Goal: Information Seeking & Learning: Learn about a topic

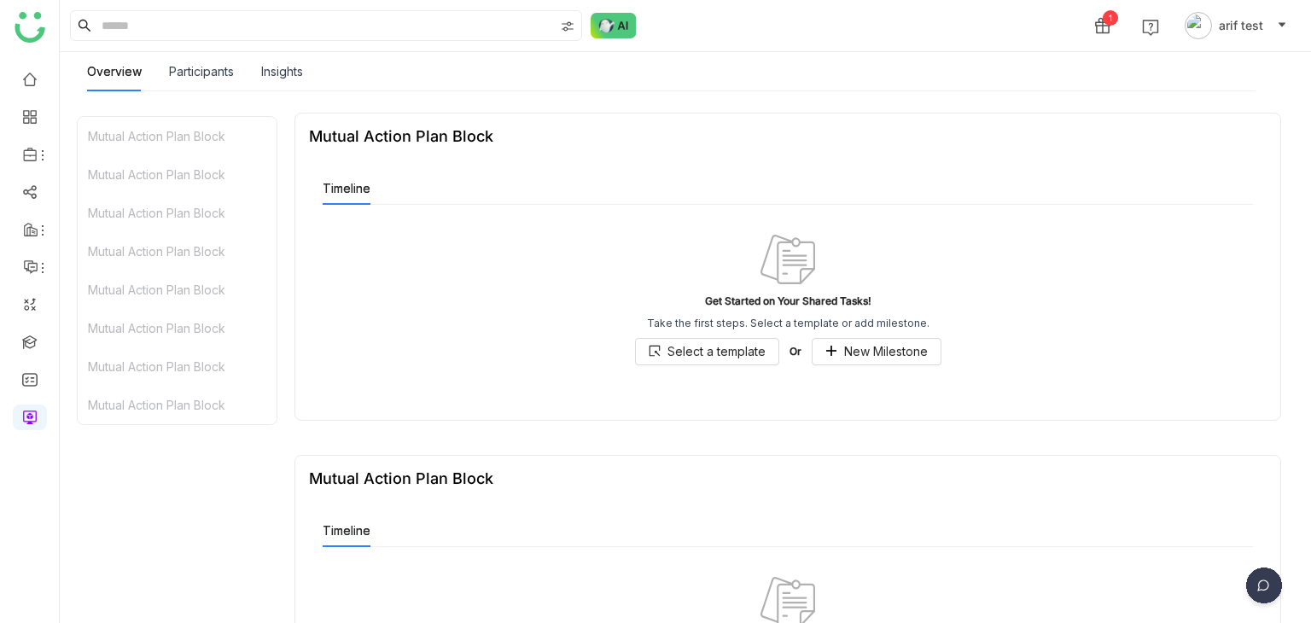
scroll to position [4123, 0]
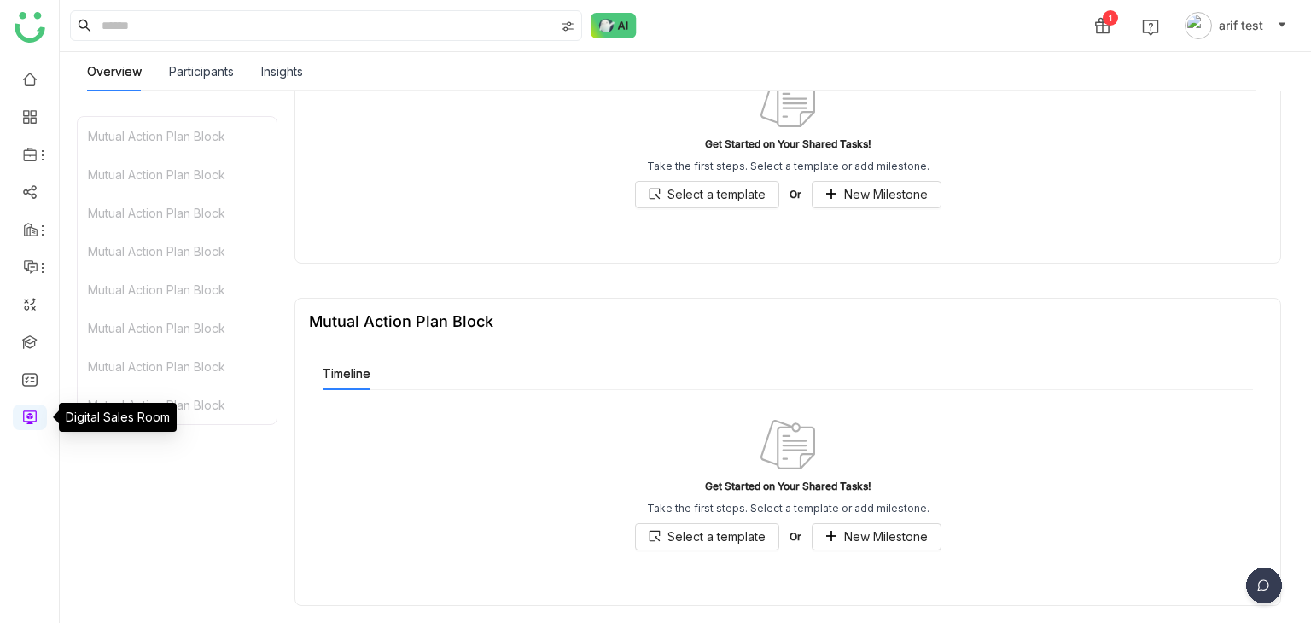
click at [24, 421] on link at bounding box center [29, 416] width 15 height 15
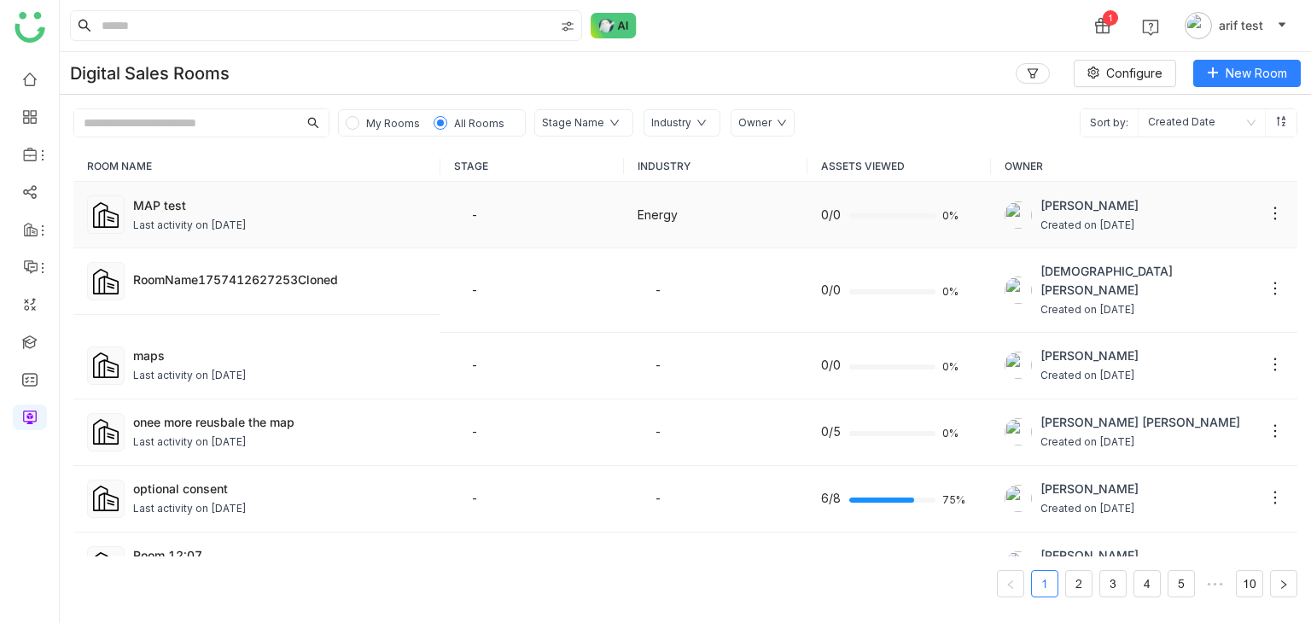
click at [195, 206] on div "MAP test" at bounding box center [279, 205] width 293 height 18
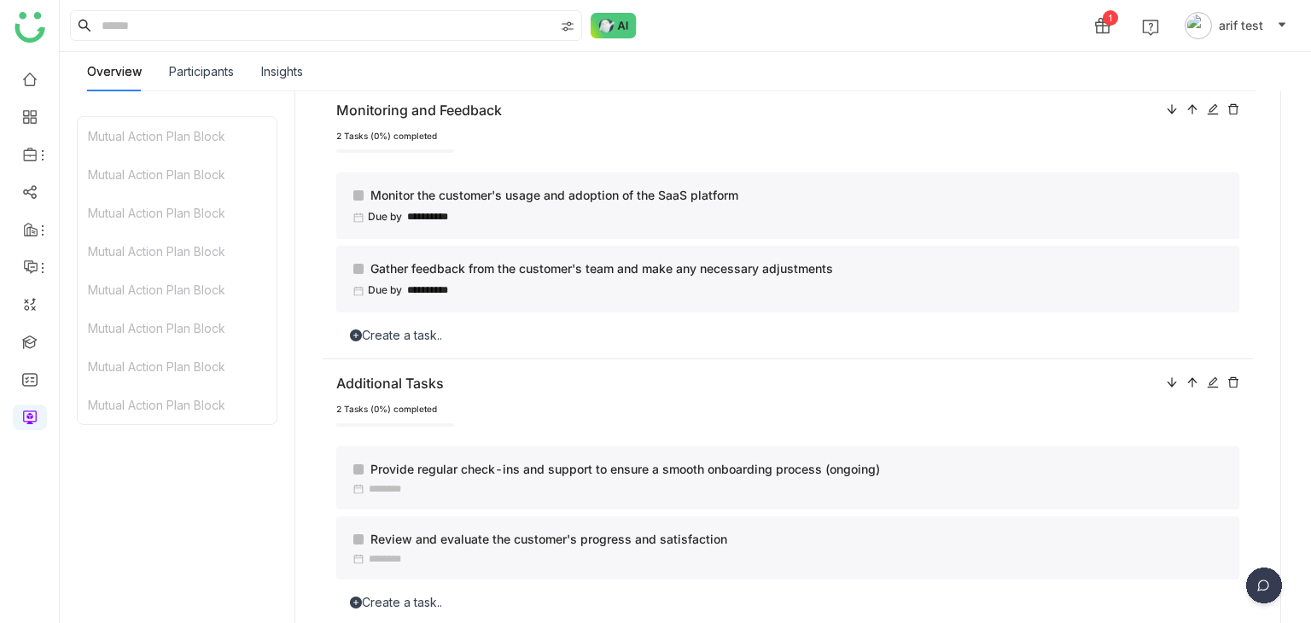
scroll to position [1014, 0]
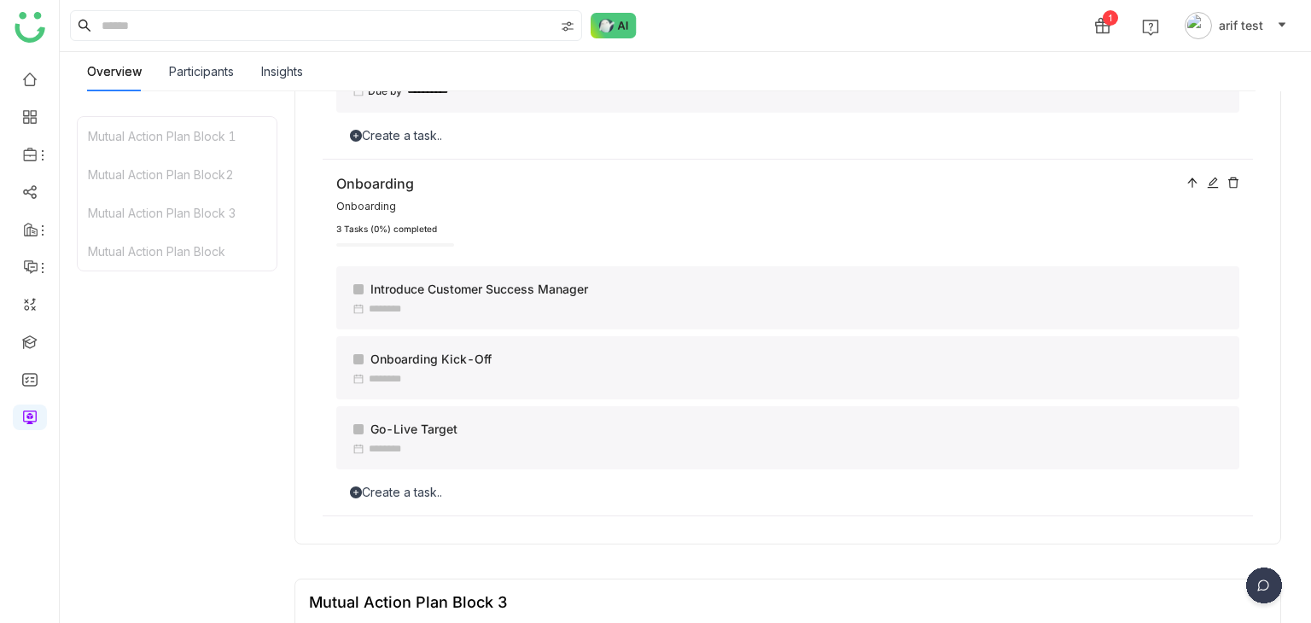
scroll to position [1280, 0]
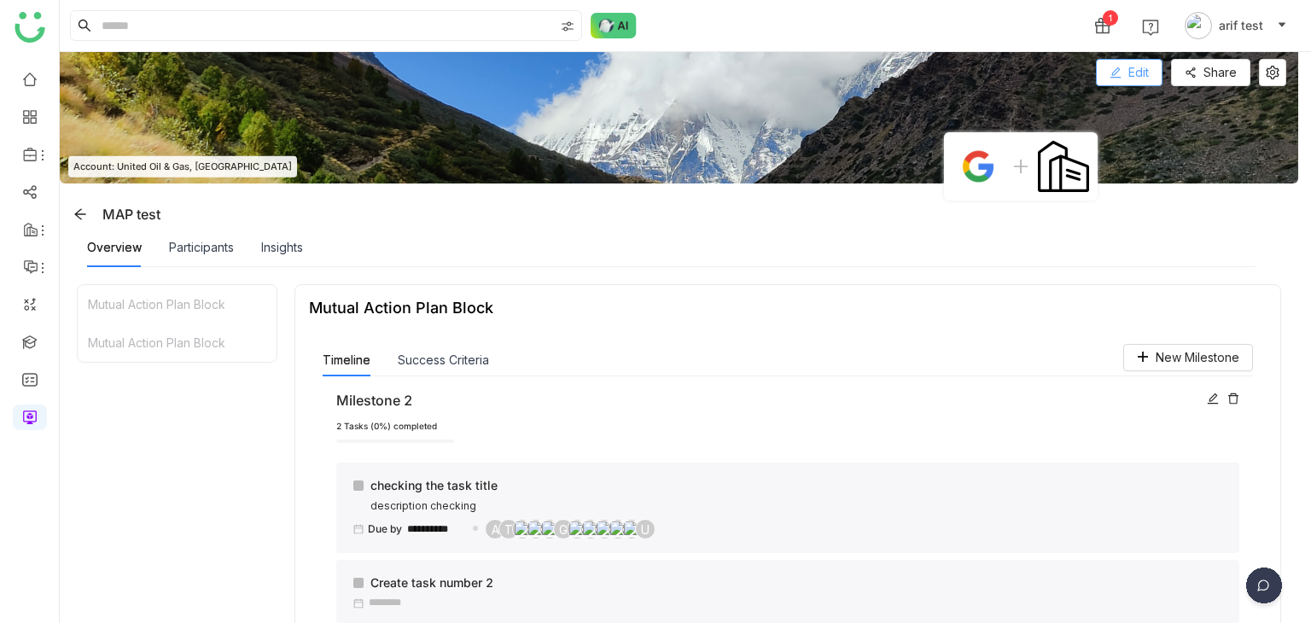
click at [1154, 75] on button "Edit" at bounding box center [1129, 72] width 67 height 27
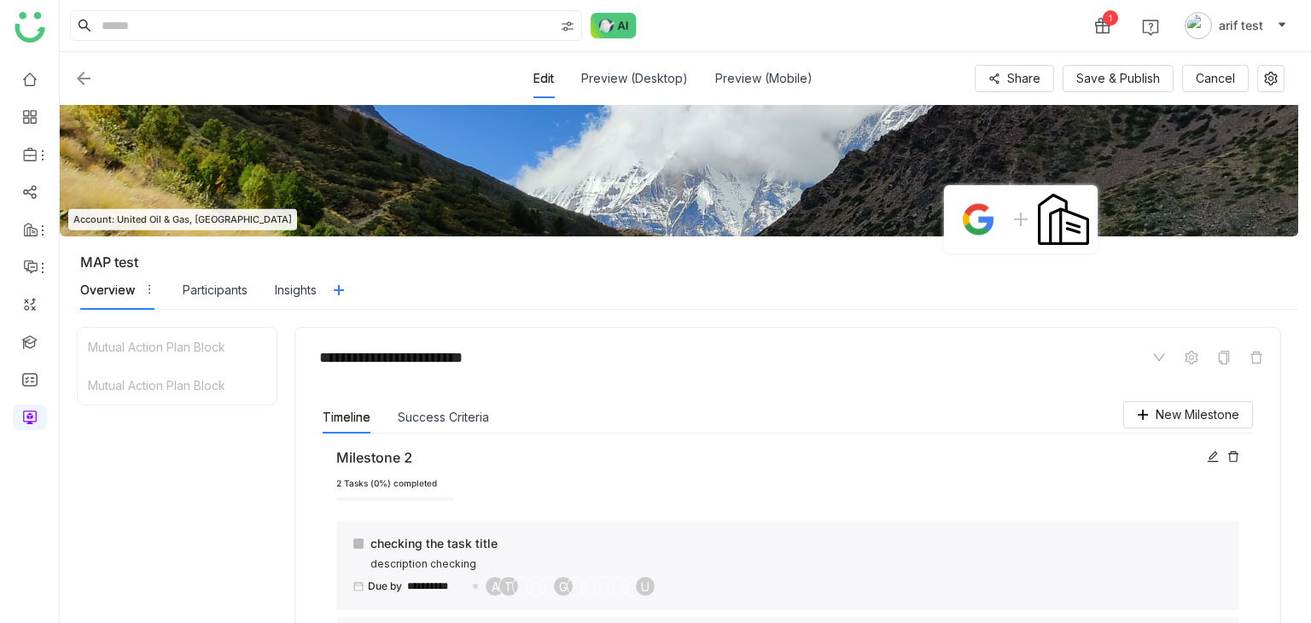
scroll to position [509, 0]
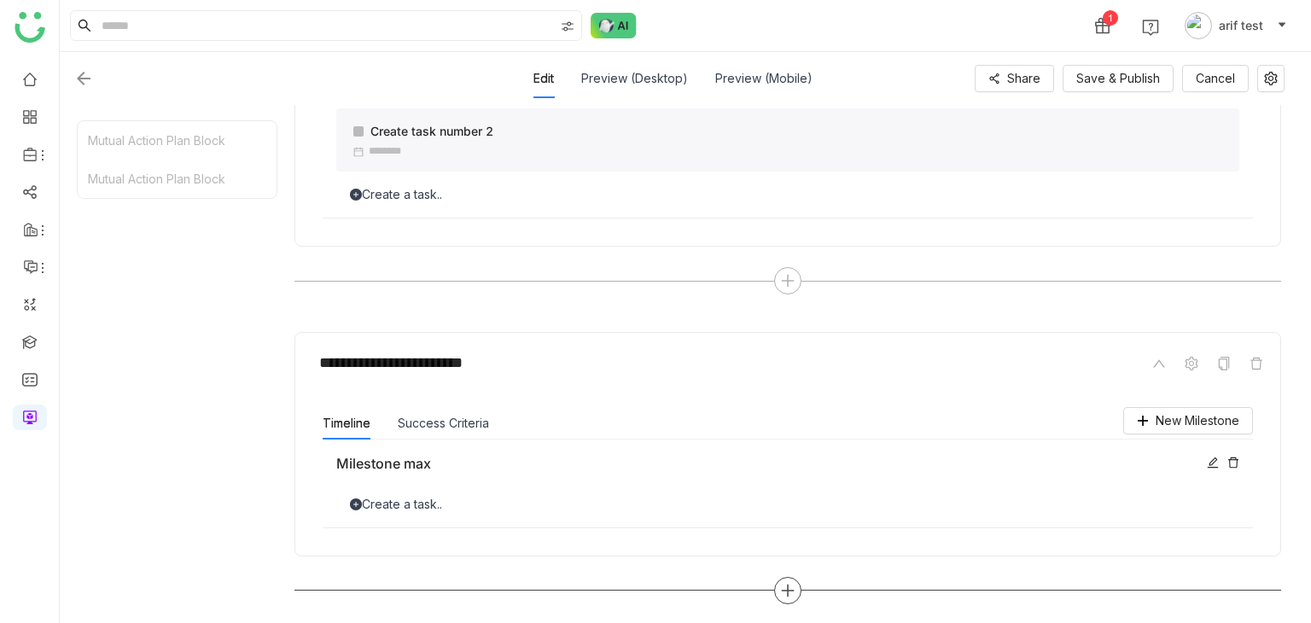
click at [795, 592] on icon at bounding box center [787, 590] width 15 height 15
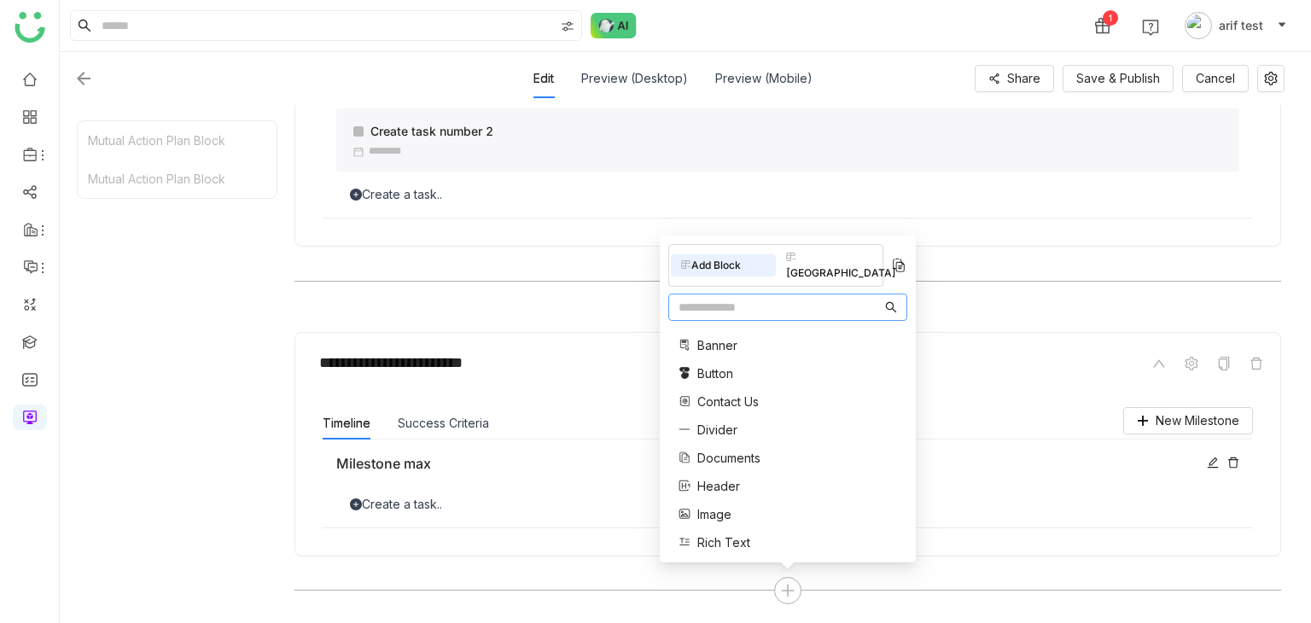
click at [714, 311] on input "text" at bounding box center [779, 307] width 203 height 19
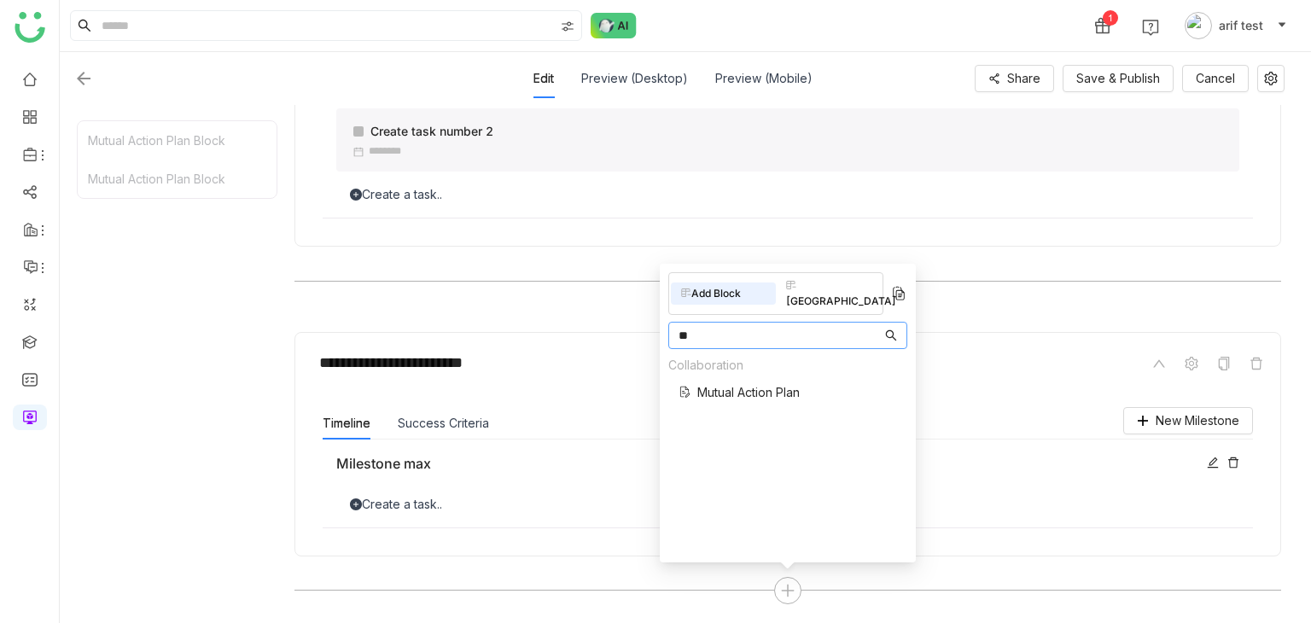
type input "**"
click at [721, 383] on span "Mutual Action Plan" at bounding box center [748, 392] width 102 height 18
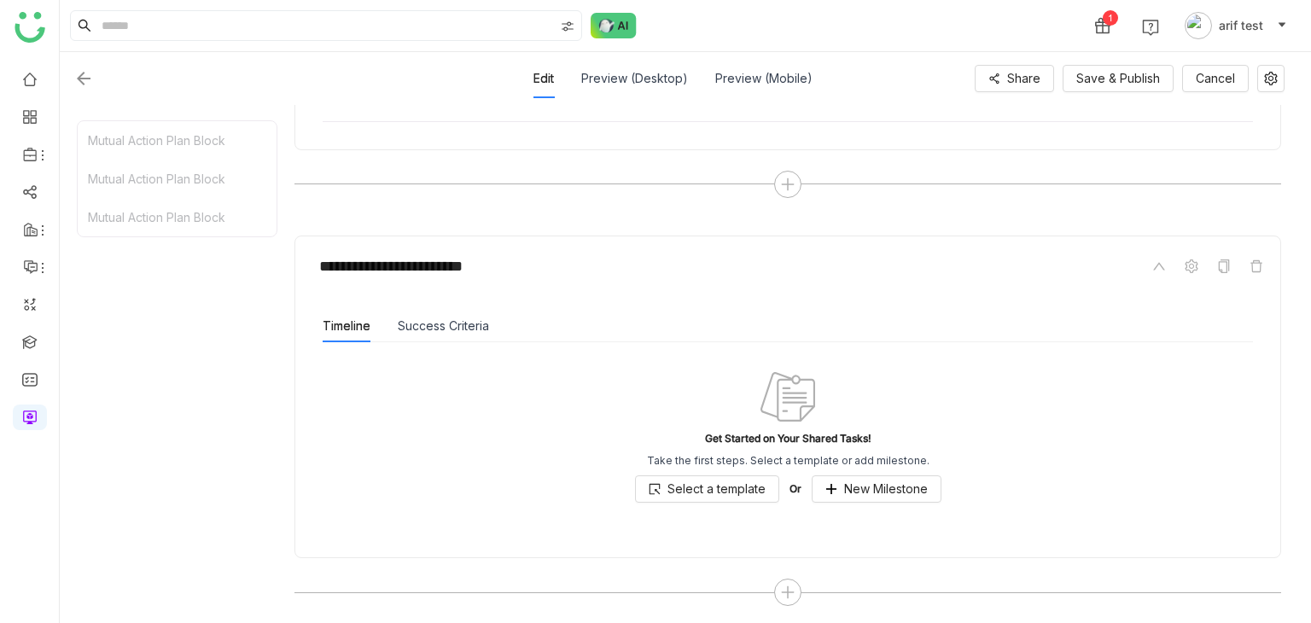
scroll to position [916, 0]
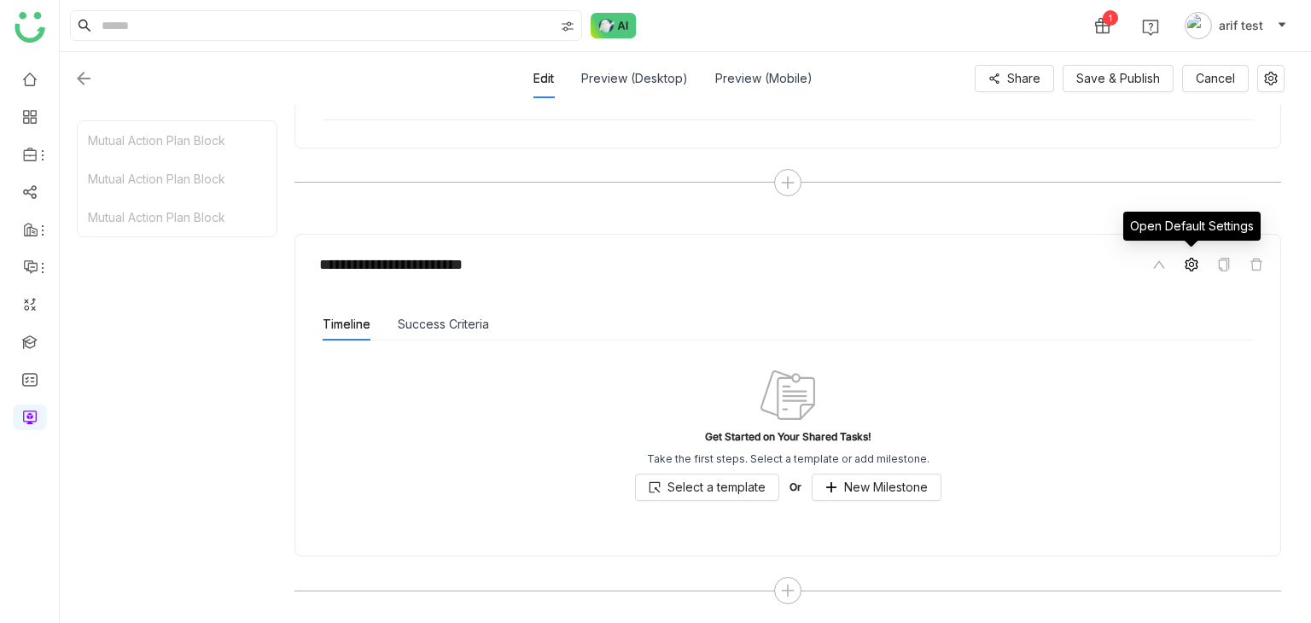
click at [1192, 254] on span at bounding box center [1191, 264] width 20 height 20
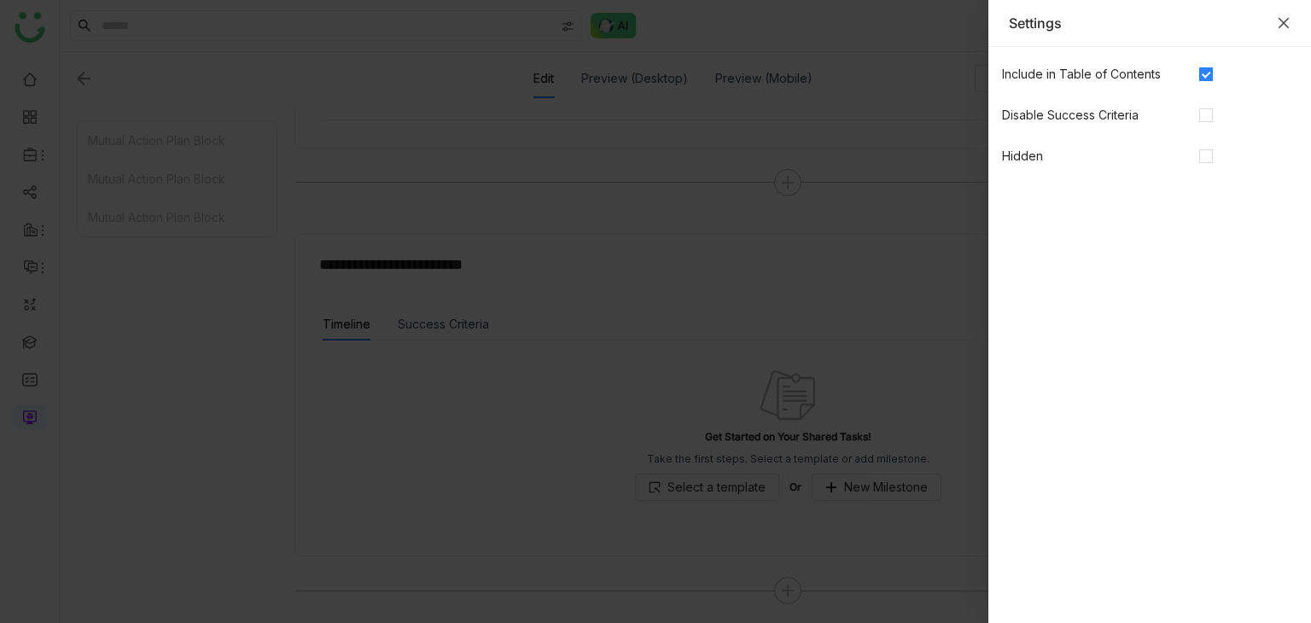
click at [1280, 21] on icon "Close" at bounding box center [1283, 23] width 14 height 14
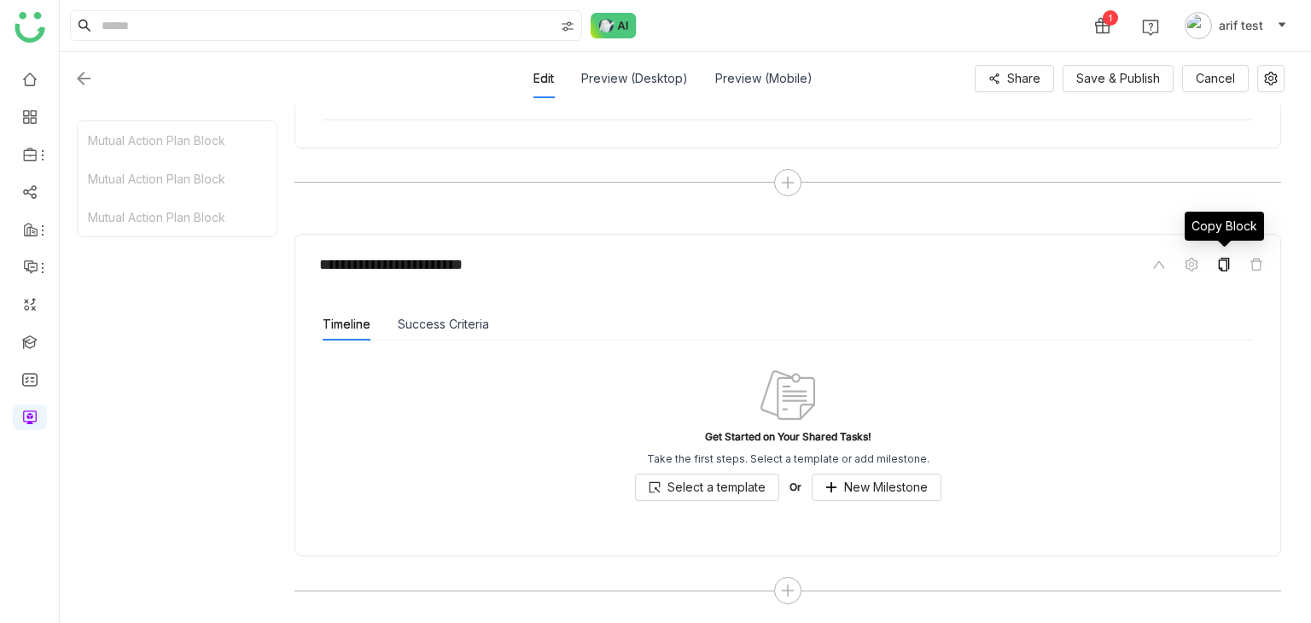
click at [1223, 264] on icon at bounding box center [1224, 265] width 14 height 14
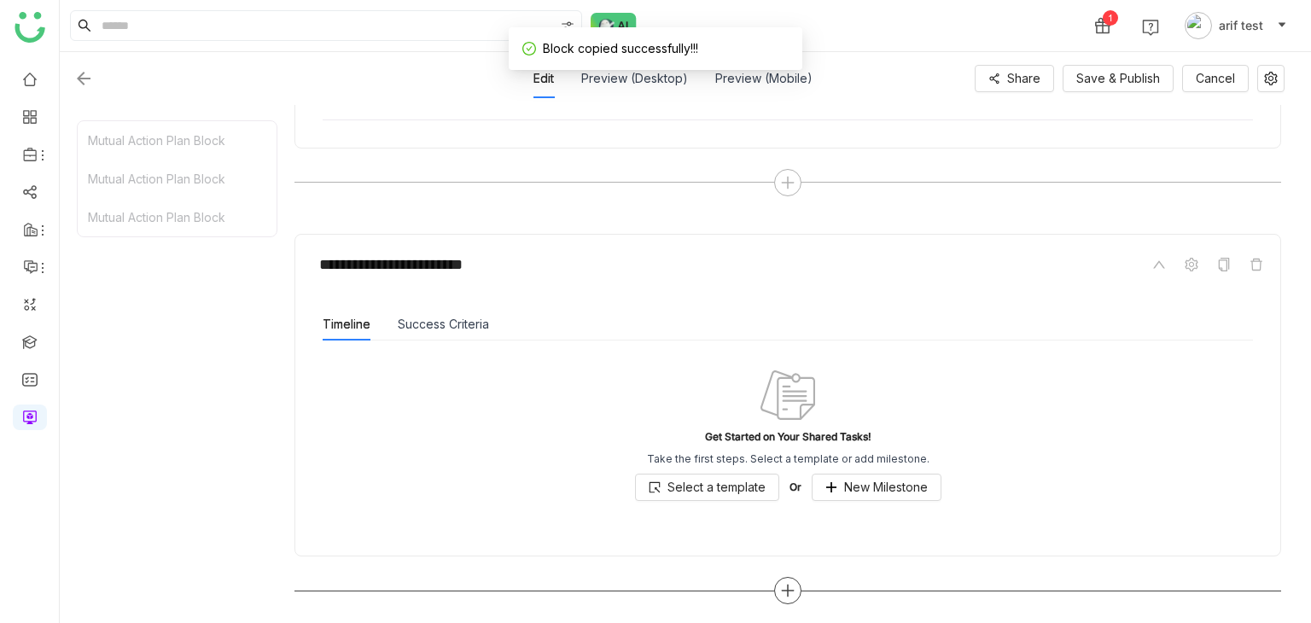
click at [776, 582] on div at bounding box center [787, 590] width 27 height 27
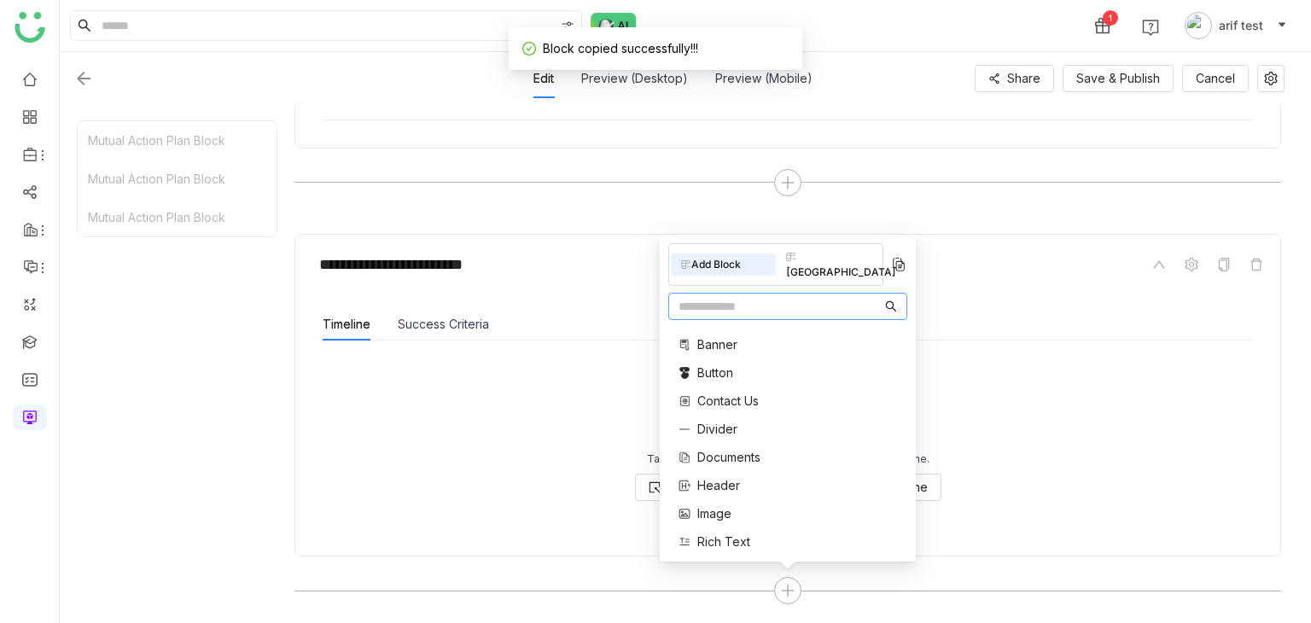
click at [902, 273] on img at bounding box center [898, 264] width 17 height 17
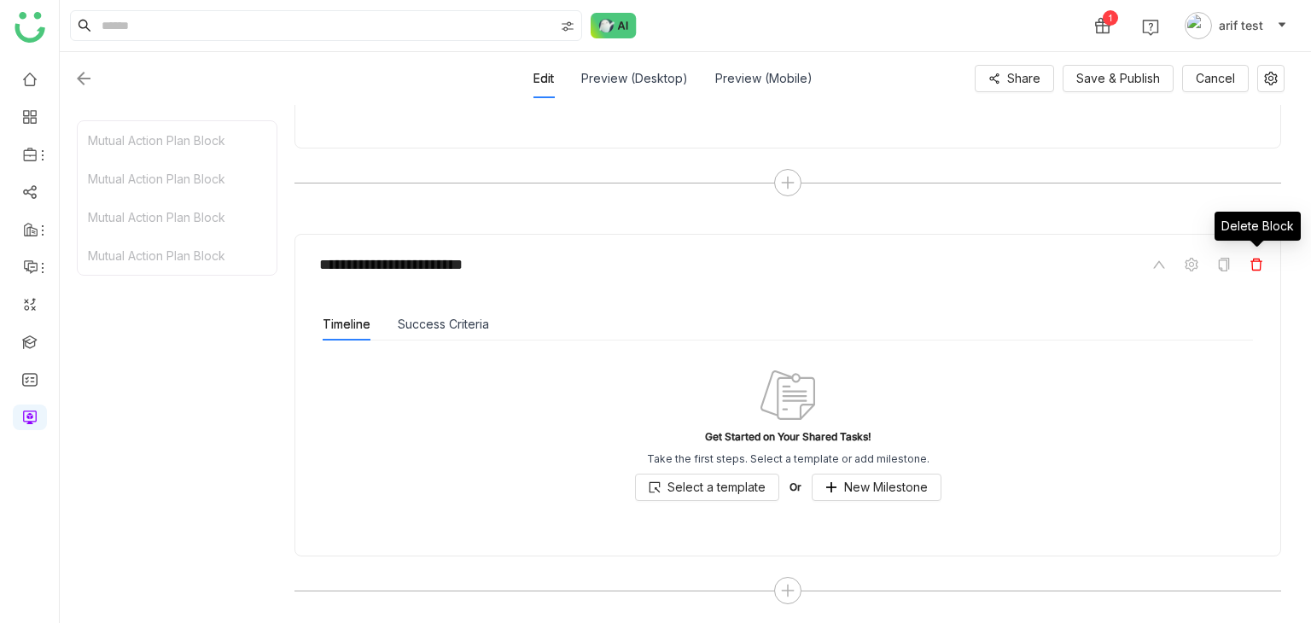
click at [1252, 264] on icon at bounding box center [1256, 265] width 14 height 14
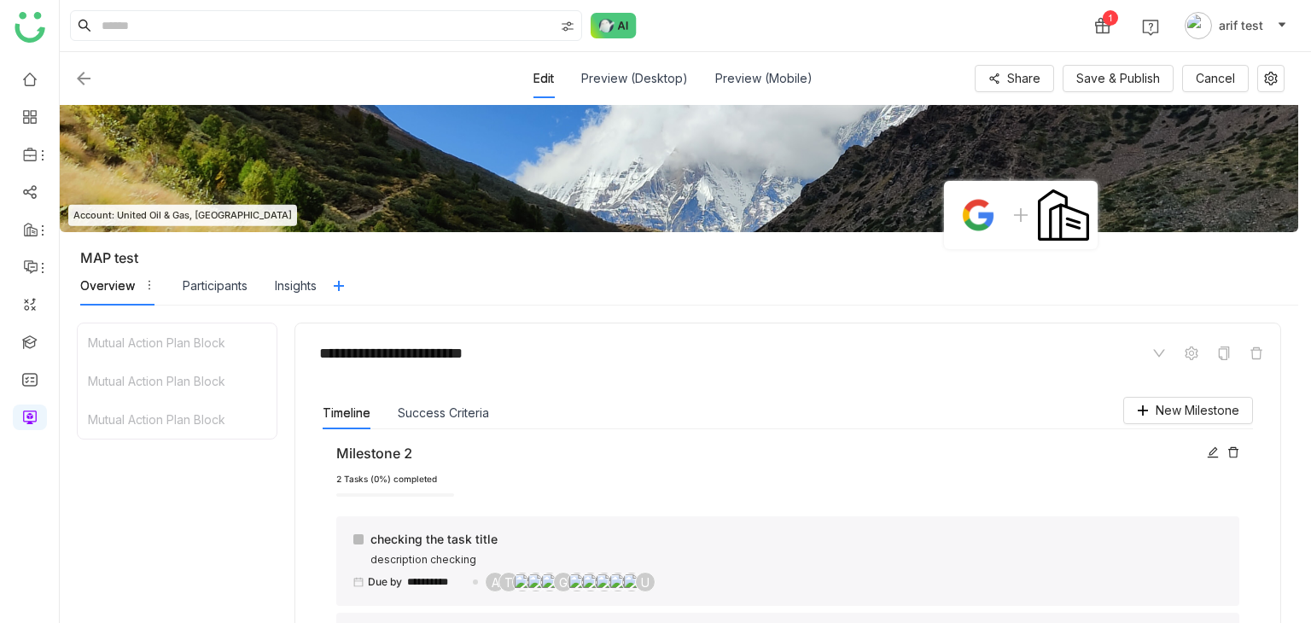
scroll to position [0, 0]
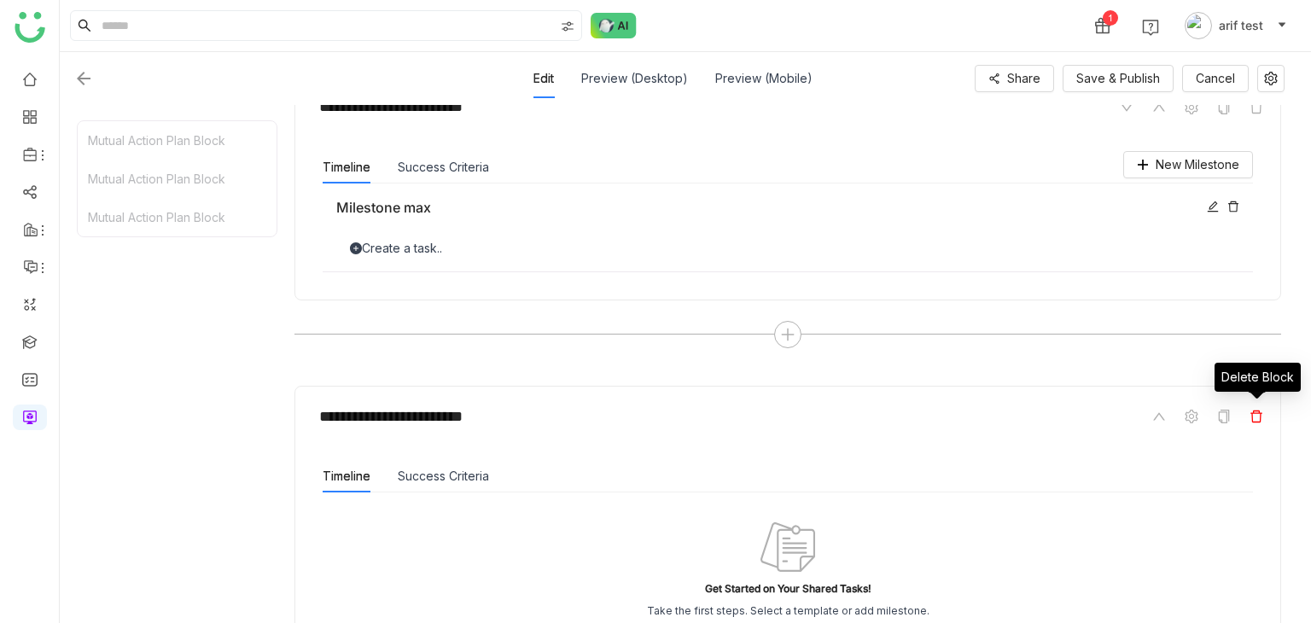
click at [1250, 413] on icon at bounding box center [1256, 417] width 14 height 14
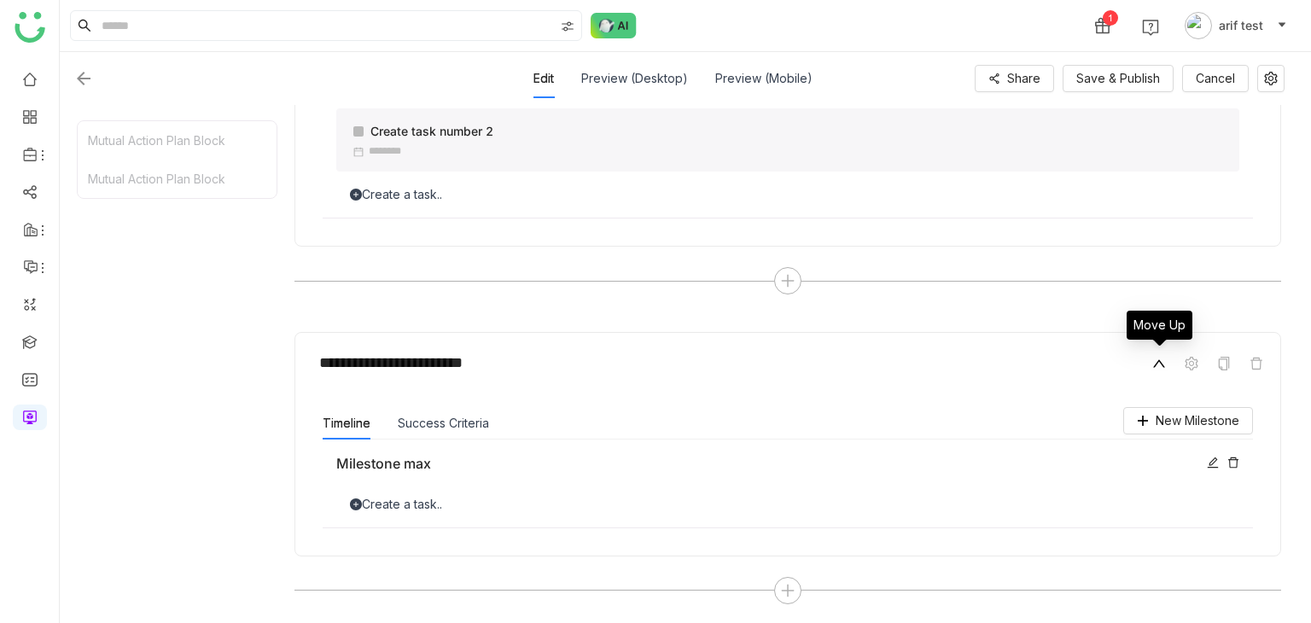
click at [1168, 360] on span at bounding box center [1158, 363] width 20 height 20
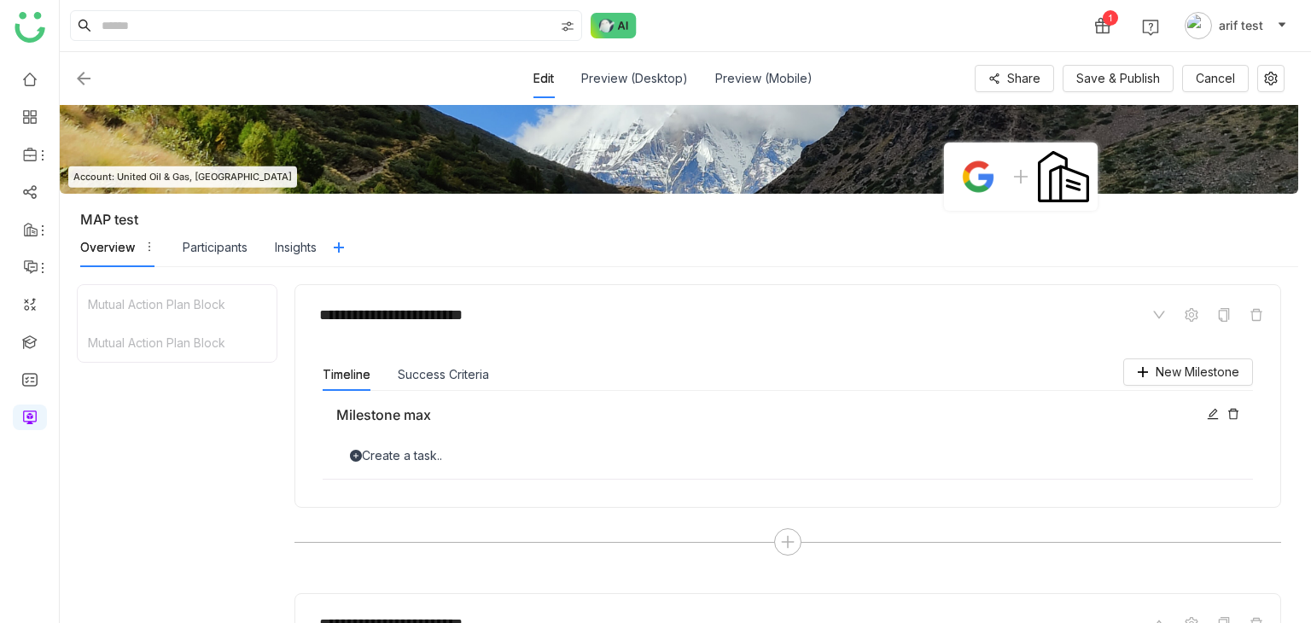
scroll to position [41, 0]
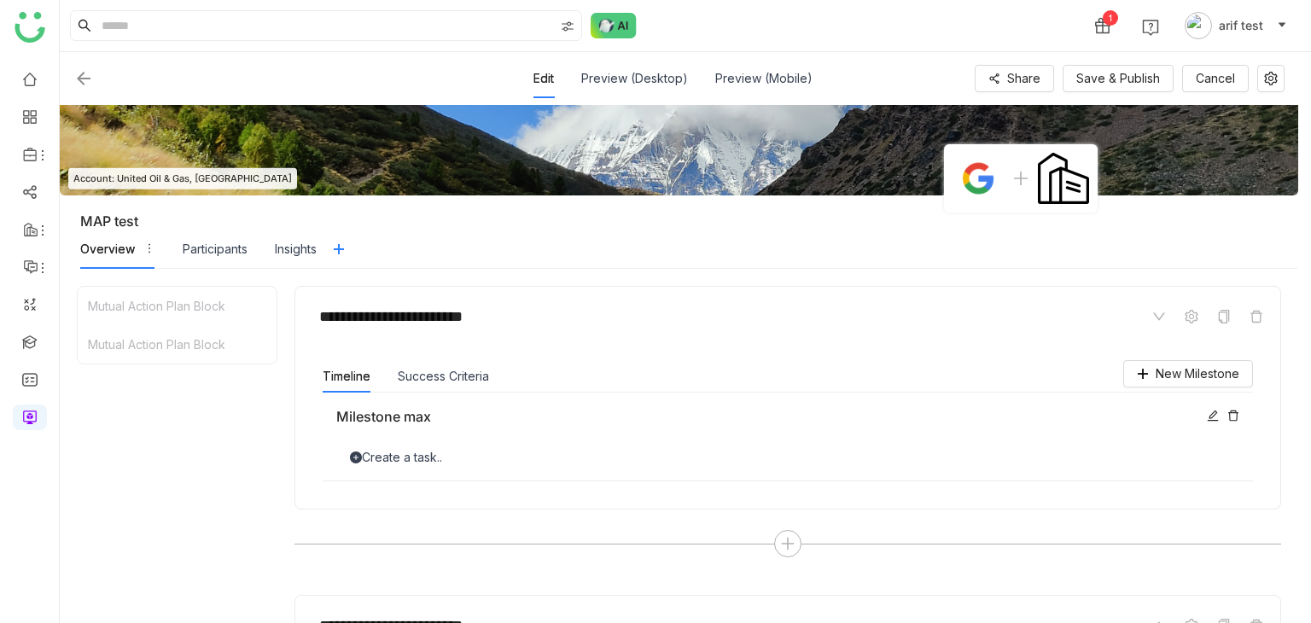
click at [479, 450] on div "Create a task.." at bounding box center [787, 457] width 903 height 19
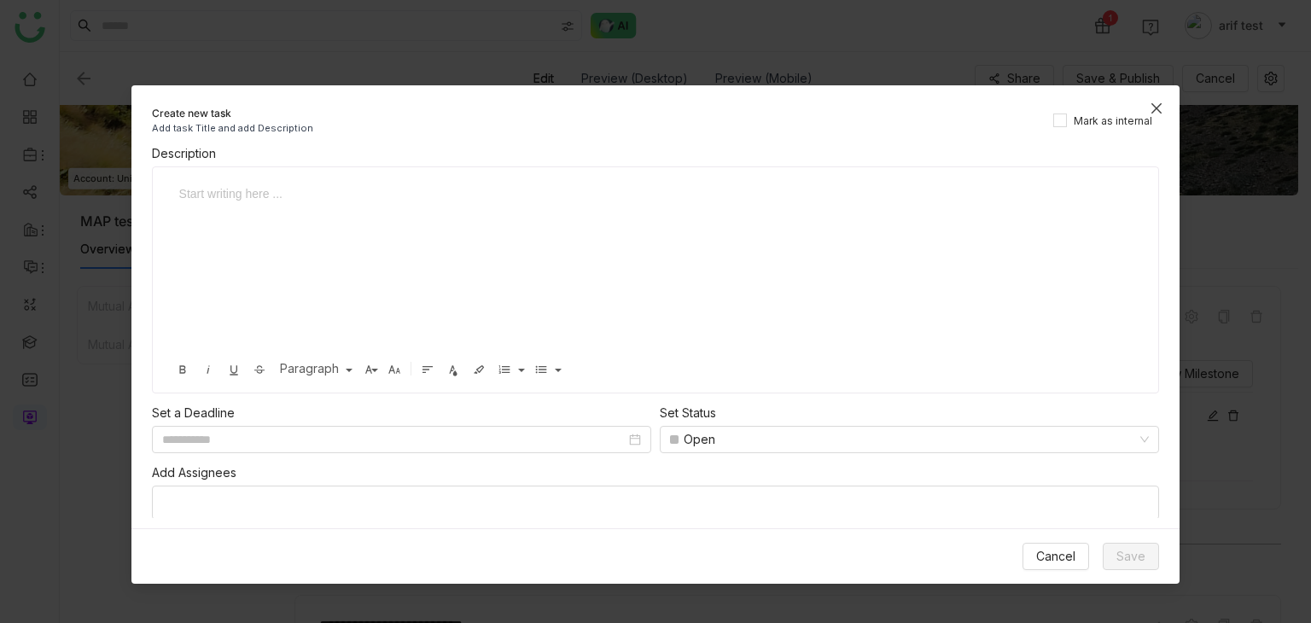
scroll to position [0, 0]
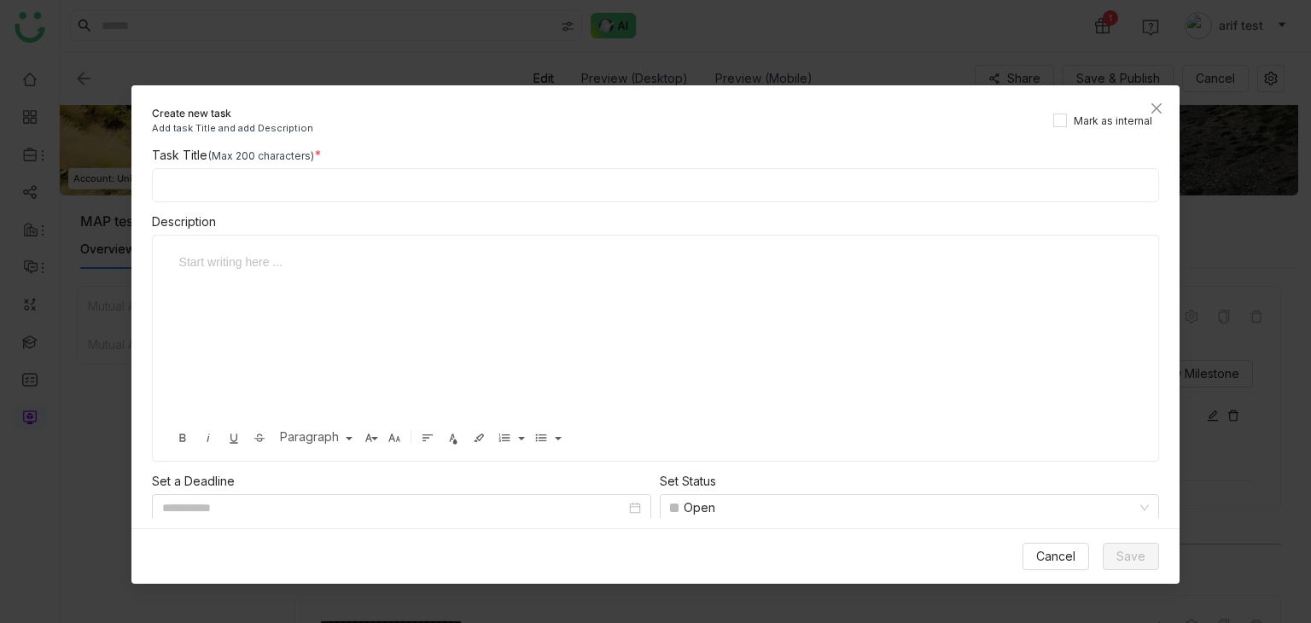
click at [457, 197] on input at bounding box center [656, 185] width 1008 height 34
type input "**********"
click at [1131, 124] on span "Mark as internal" at bounding box center [1112, 121] width 92 height 16
click at [1156, 104] on icon "Close" at bounding box center [1156, 109] width 14 height 14
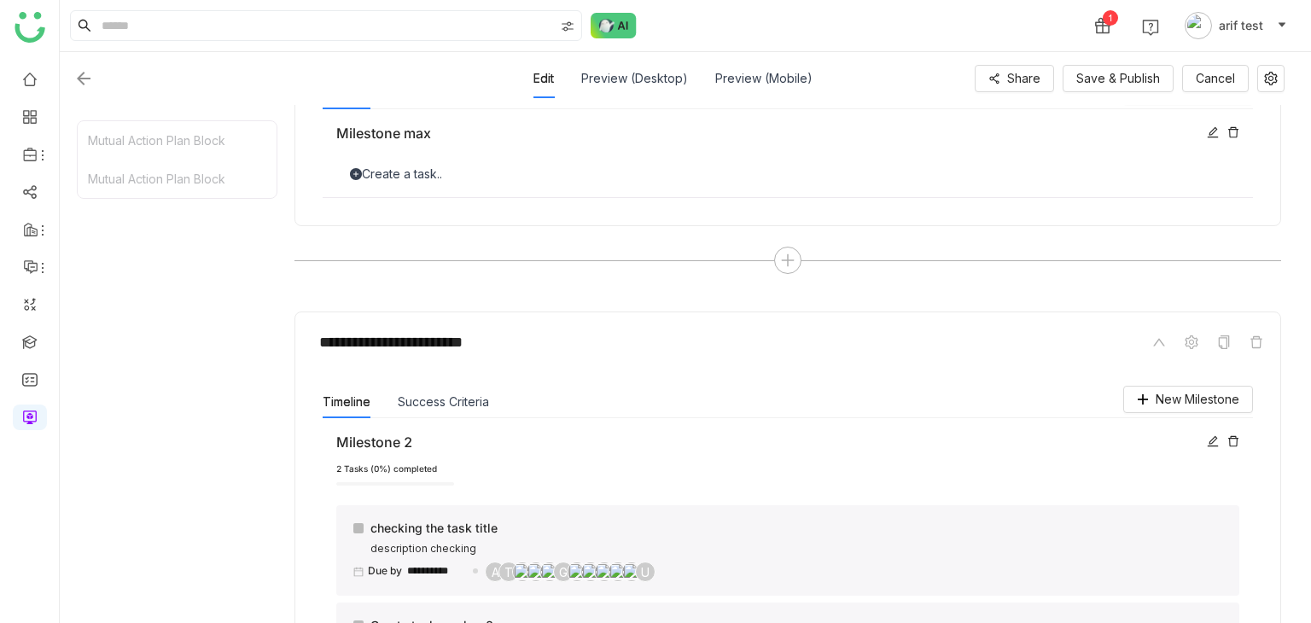
scroll to position [509, 0]
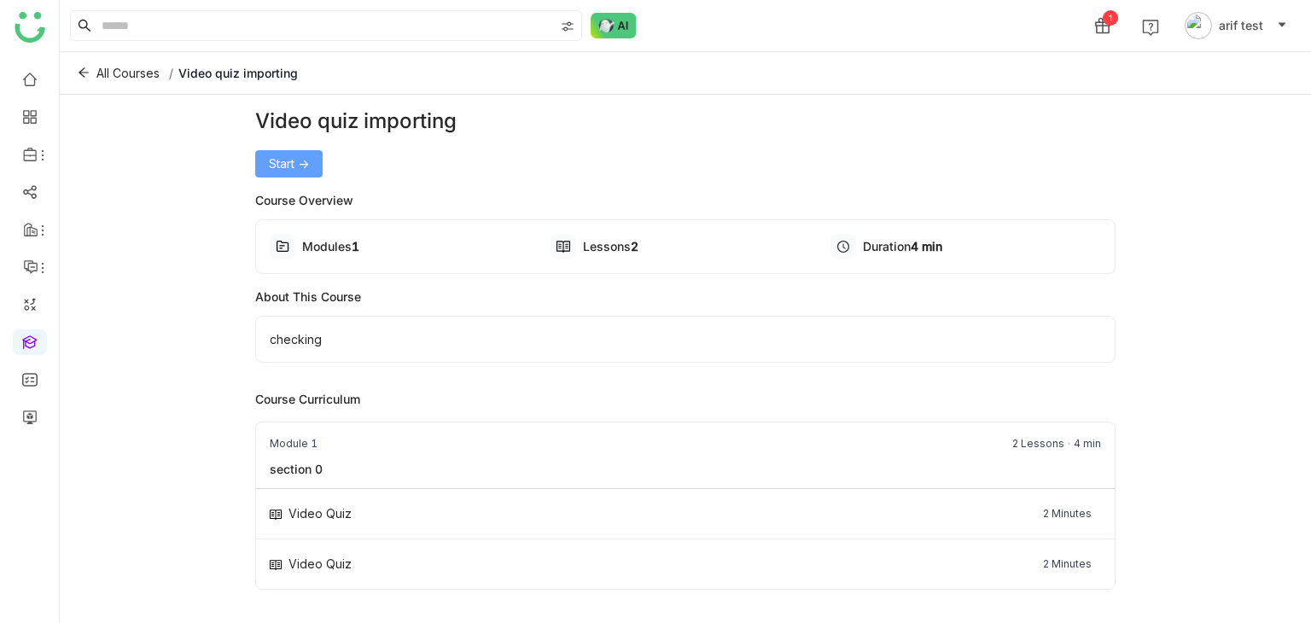
click at [270, 160] on span "Start ->" at bounding box center [289, 163] width 40 height 19
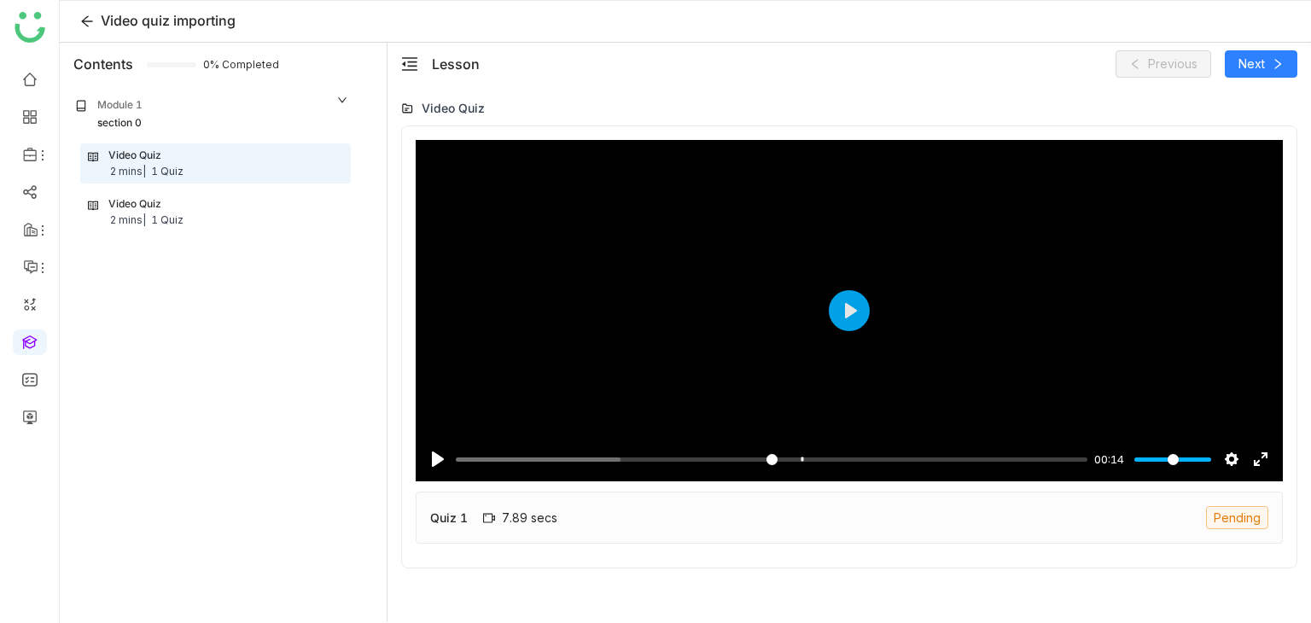
click at [664, 509] on div "Quiz 1 7.89 secs Pending" at bounding box center [849, 517] width 867 height 52
click at [228, 206] on div "Video Quiz 2 mins | 1 Quiz" at bounding box center [215, 212] width 255 height 32
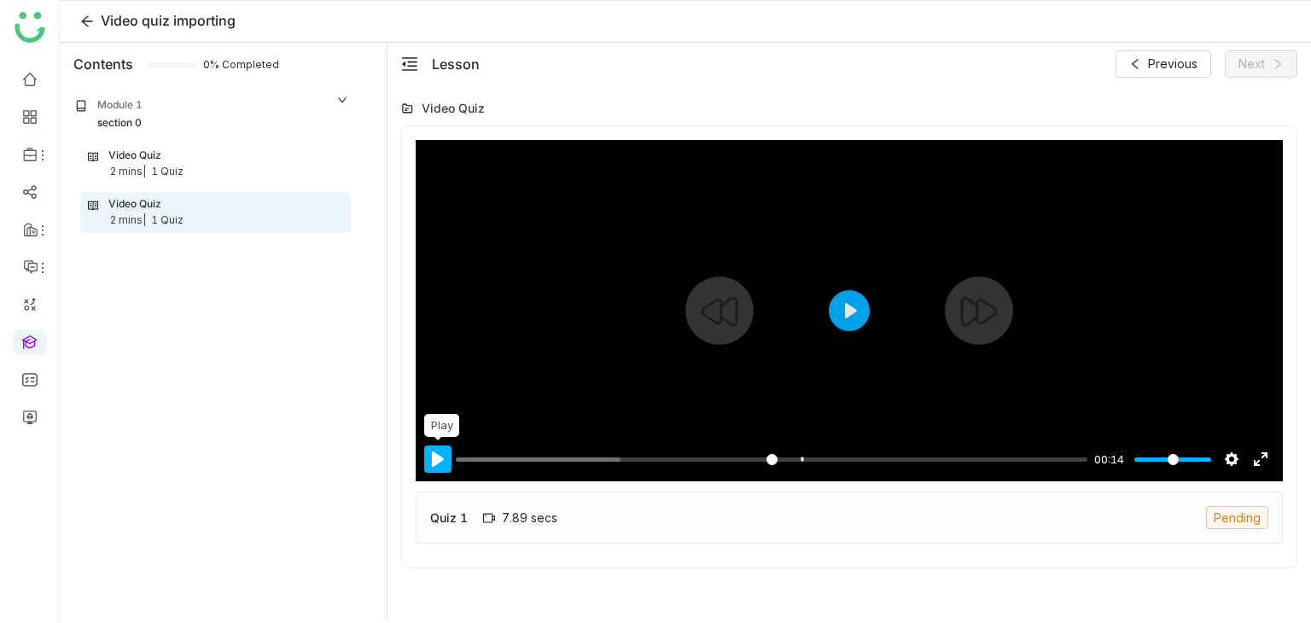
click at [433, 464] on button "Pause Play" at bounding box center [437, 458] width 27 height 27
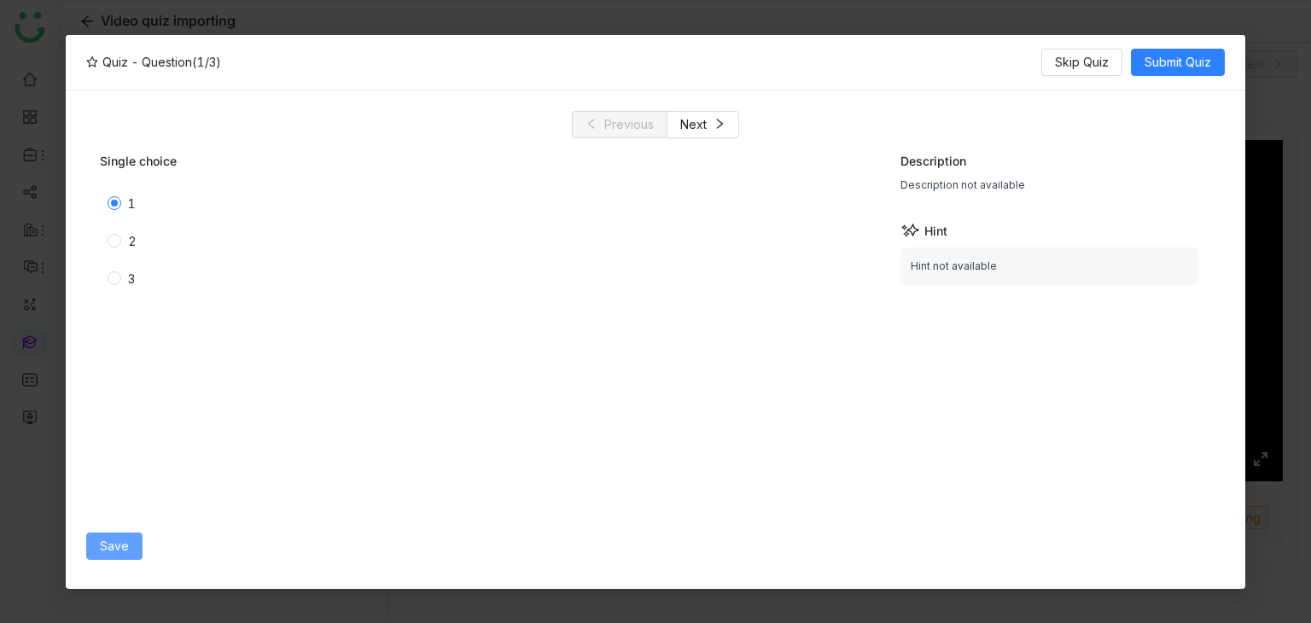
click at [124, 537] on span "Save" at bounding box center [114, 546] width 29 height 19
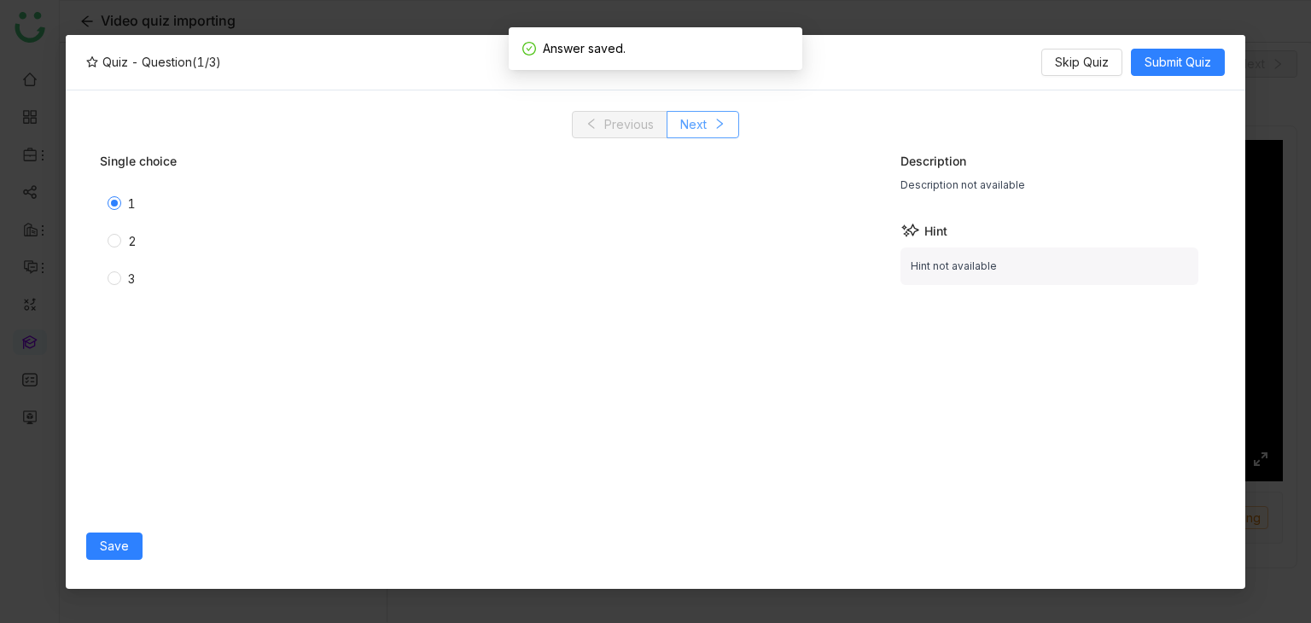
click at [708, 128] on button "Next" at bounding box center [702, 124] width 73 height 27
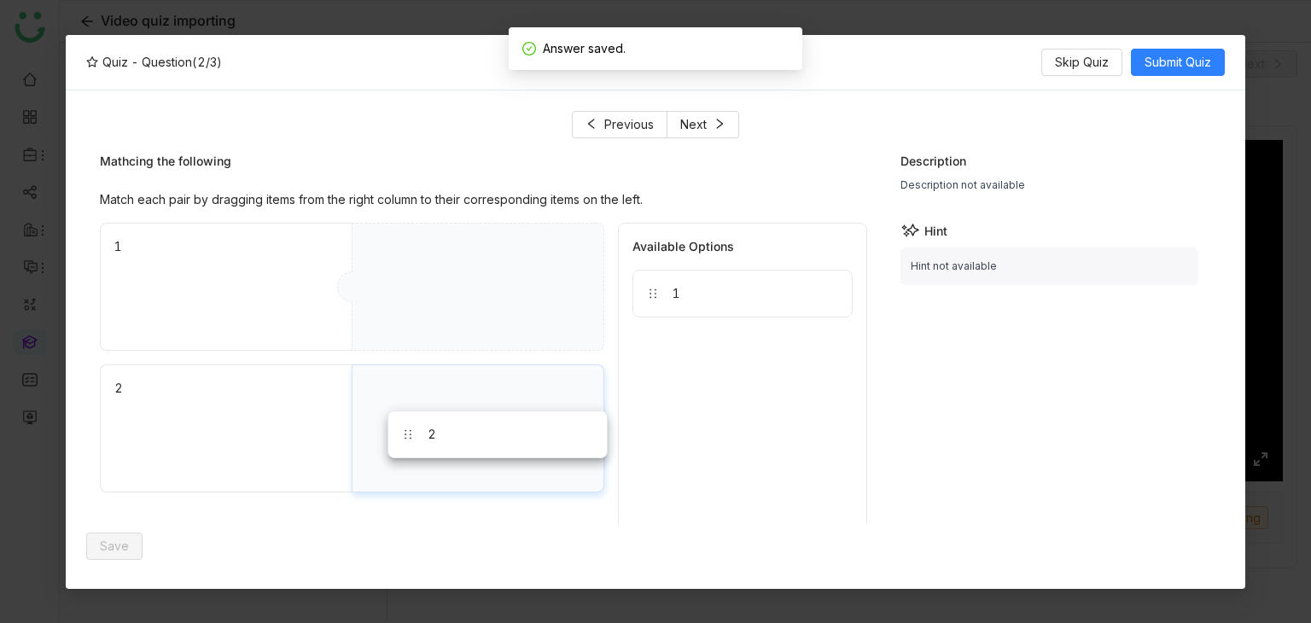
drag, startPoint x: 770, startPoint y: 292, endPoint x: 526, endPoint y: 433, distance: 282.1
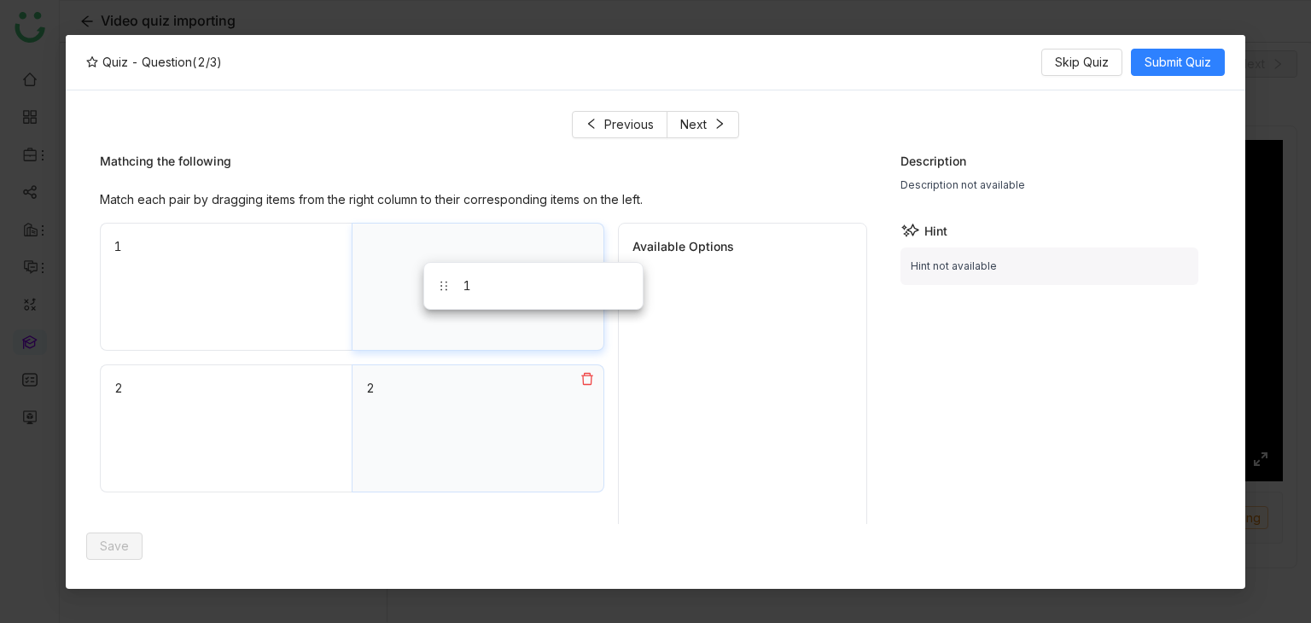
drag, startPoint x: 737, startPoint y: 284, endPoint x: 530, endPoint y: 276, distance: 207.5
click at [721, 137] on button "Next" at bounding box center [702, 124] width 73 height 27
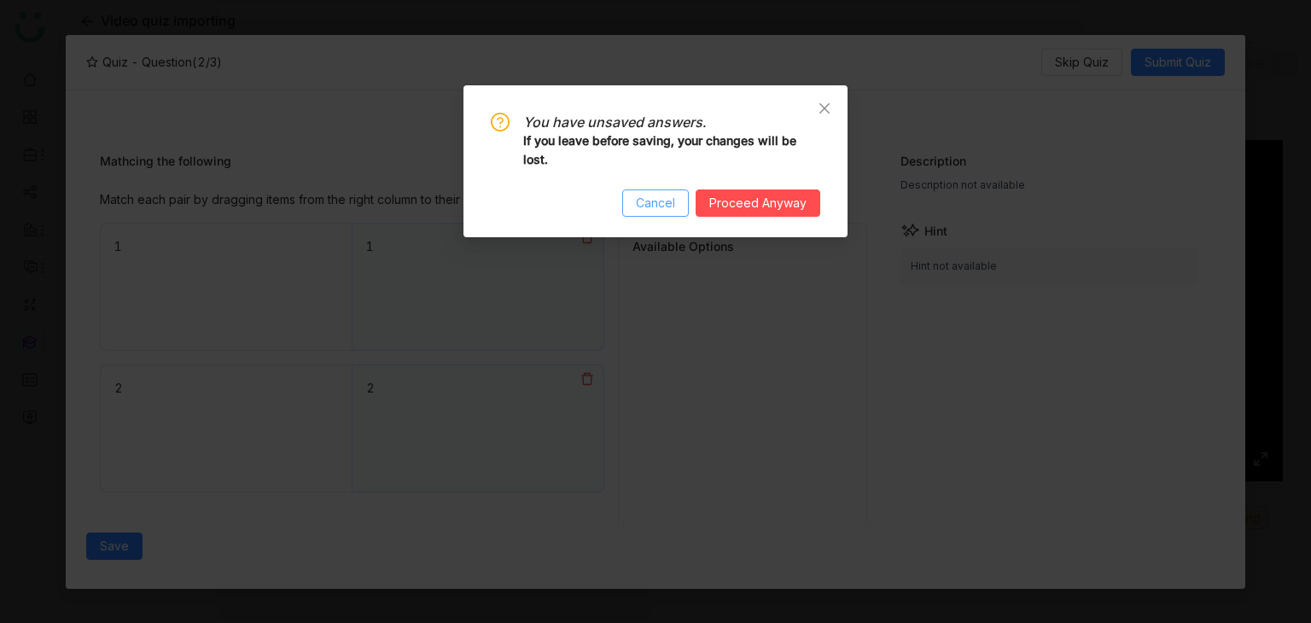
click at [648, 198] on span "Cancel" at bounding box center [655, 203] width 39 height 19
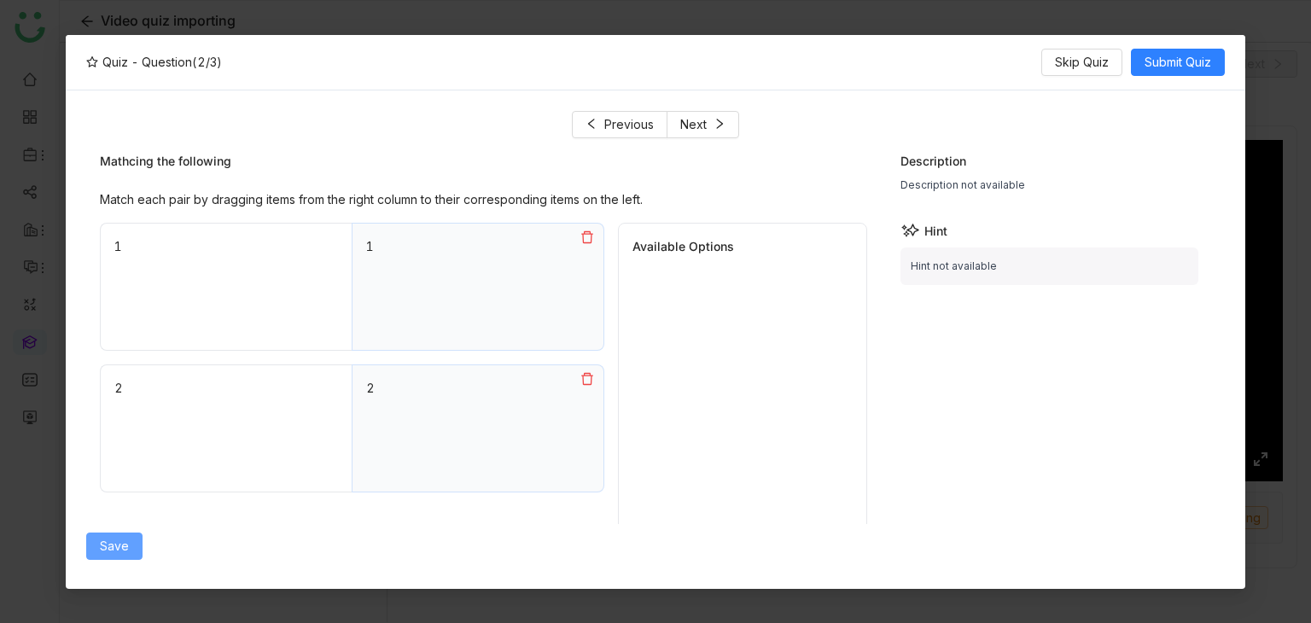
click at [119, 543] on span "Save" at bounding box center [114, 546] width 29 height 19
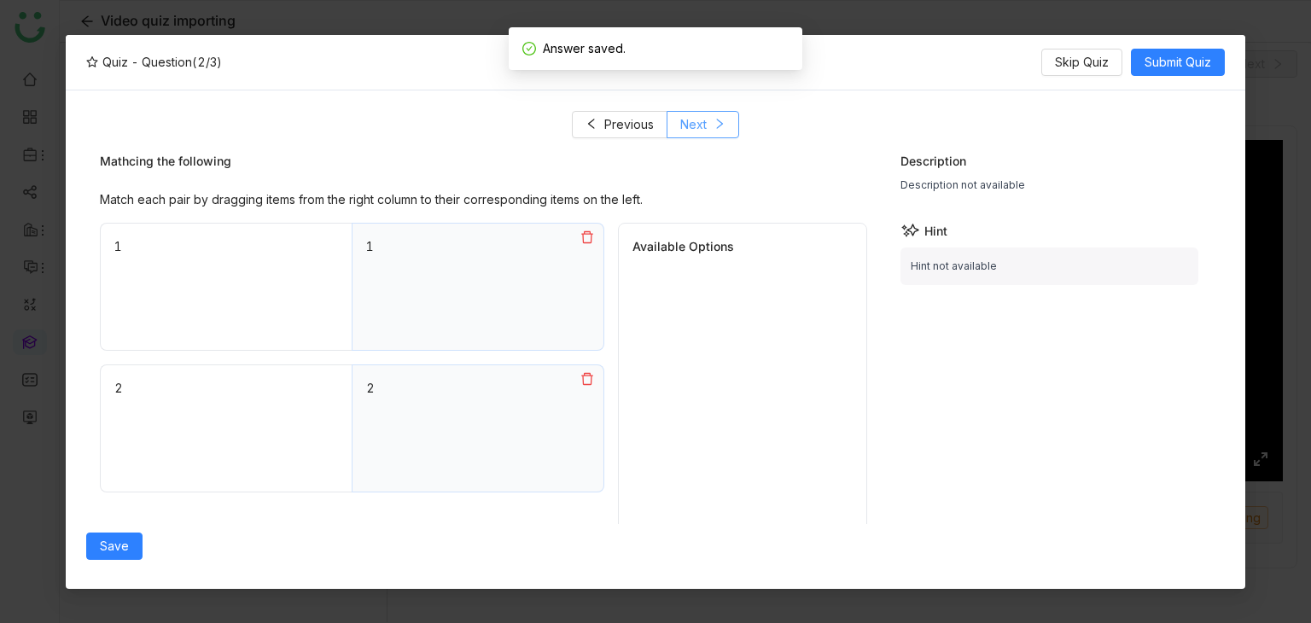
click at [690, 130] on span "Next" at bounding box center [693, 124] width 26 height 19
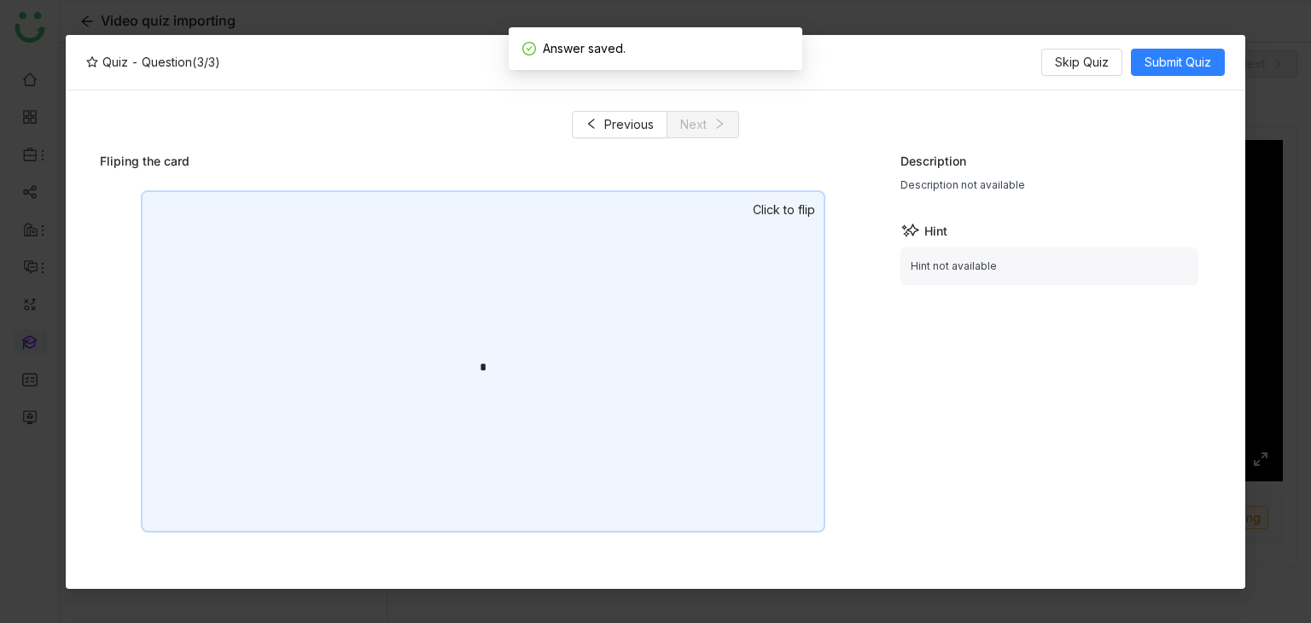
click at [713, 282] on div "*" at bounding box center [483, 361] width 684 height 342
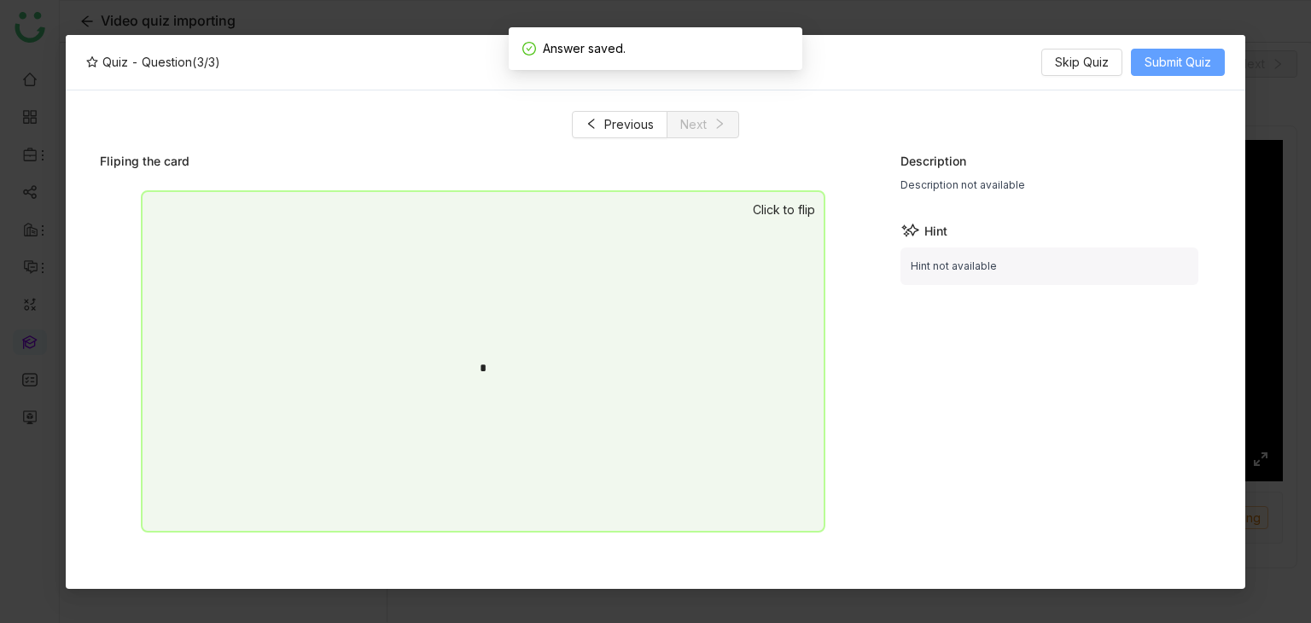
click at [1145, 59] on span "Submit Quiz" at bounding box center [1177, 62] width 67 height 19
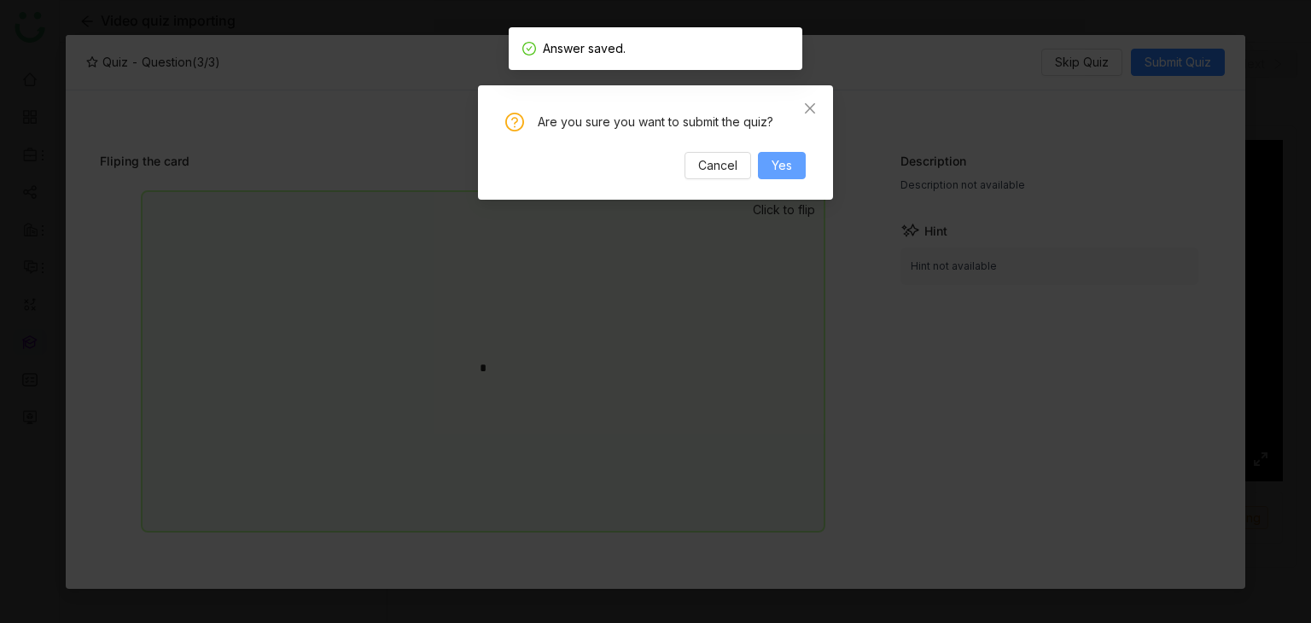
click at [787, 169] on span "Yes" at bounding box center [781, 165] width 20 height 19
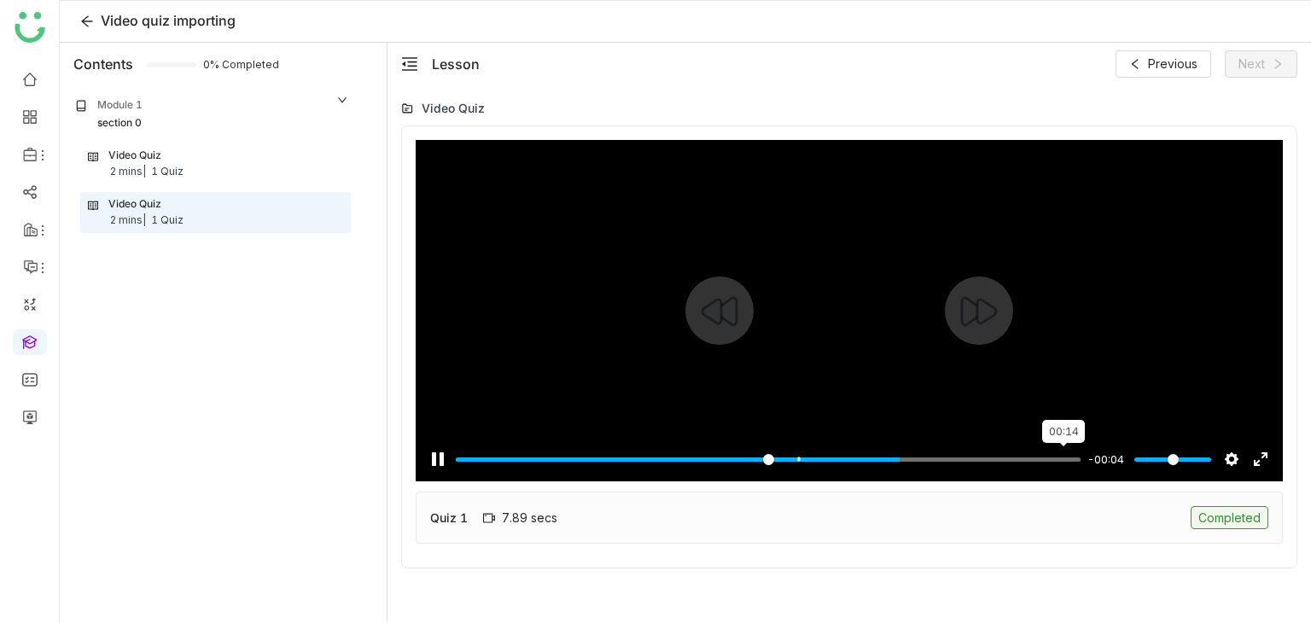
click at [1061, 456] on input "Seek" at bounding box center [768, 459] width 625 height 16
type input "***"
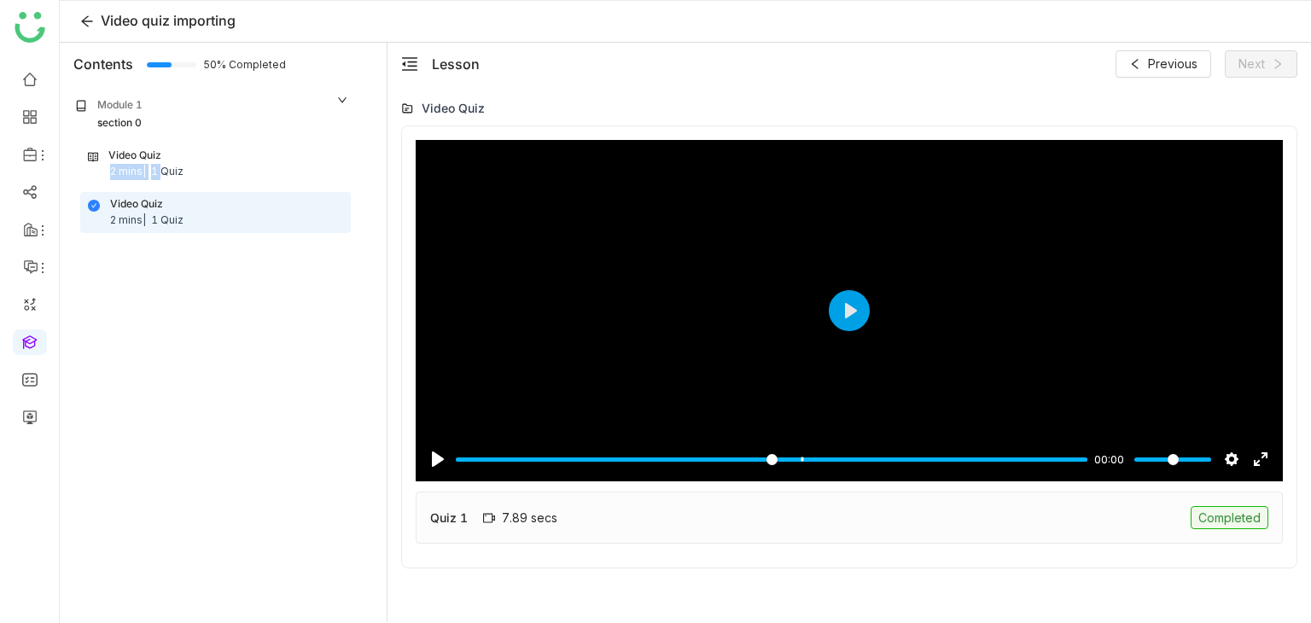
click at [161, 161] on div "Video Quiz 2 mins | 1 Quiz" at bounding box center [215, 164] width 255 height 32
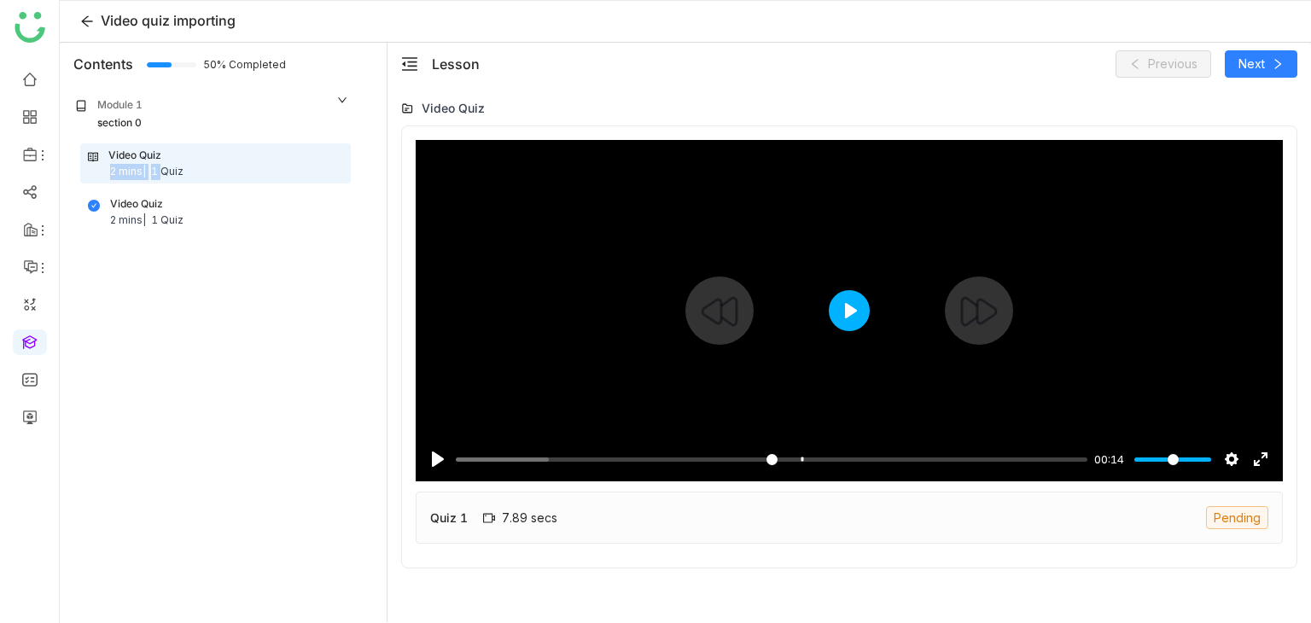
click at [846, 320] on button "Play" at bounding box center [848, 310] width 41 height 41
click at [679, 462] on input "Seek" at bounding box center [768, 459] width 625 height 16
type input "*****"
